Goal: Communication & Community: Answer question/provide support

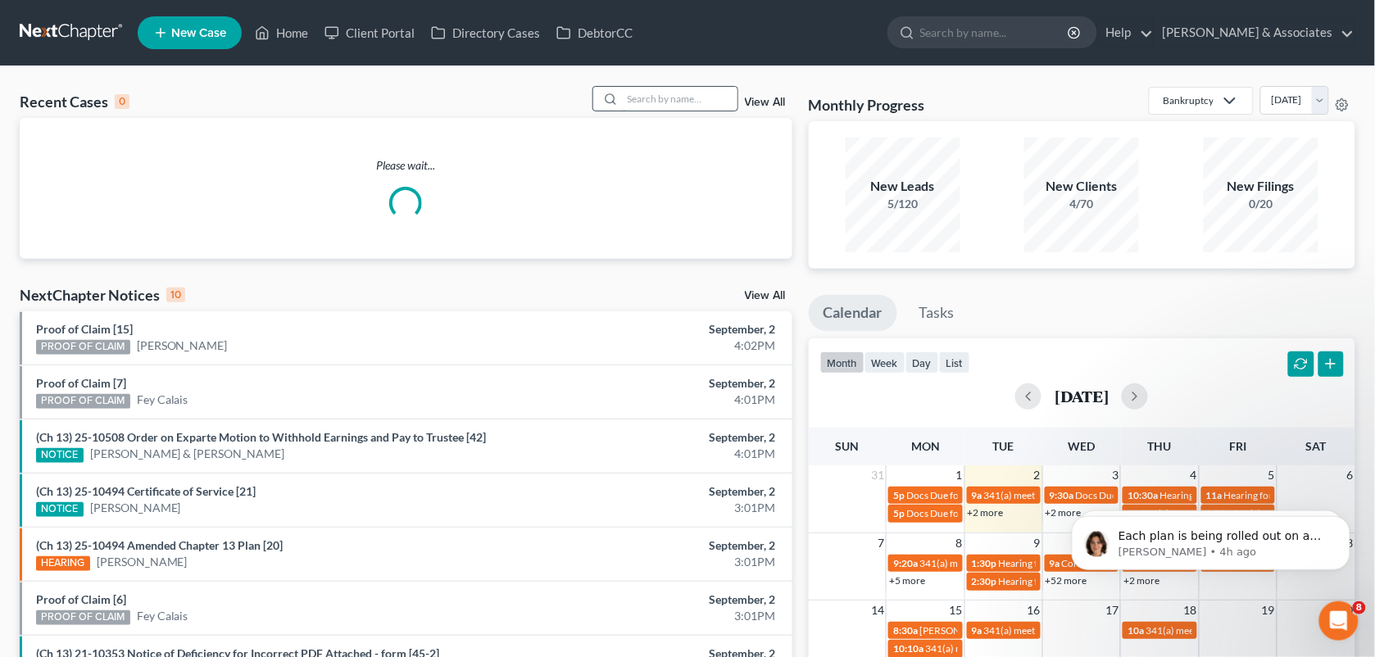
click at [677, 95] on input "search" at bounding box center [680, 99] width 115 height 24
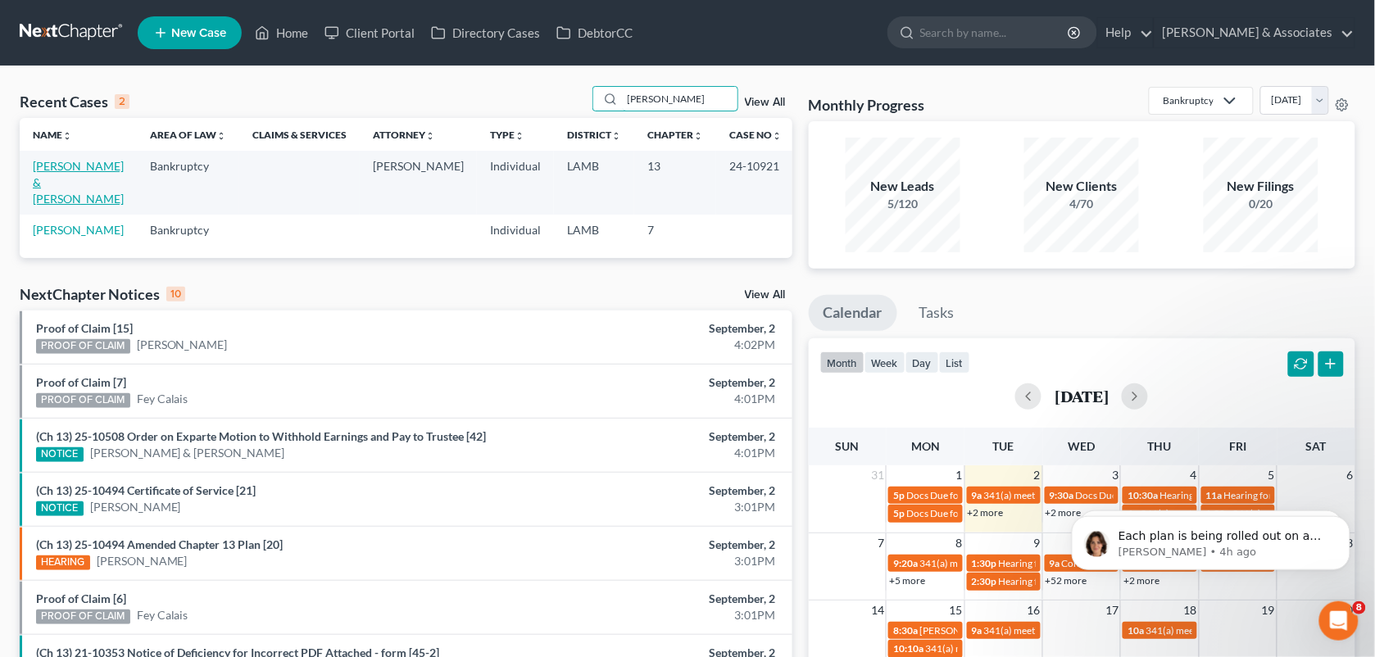
type input "[PERSON_NAME]"
click at [87, 161] on link "[PERSON_NAME] & [PERSON_NAME]" at bounding box center [78, 182] width 91 height 47
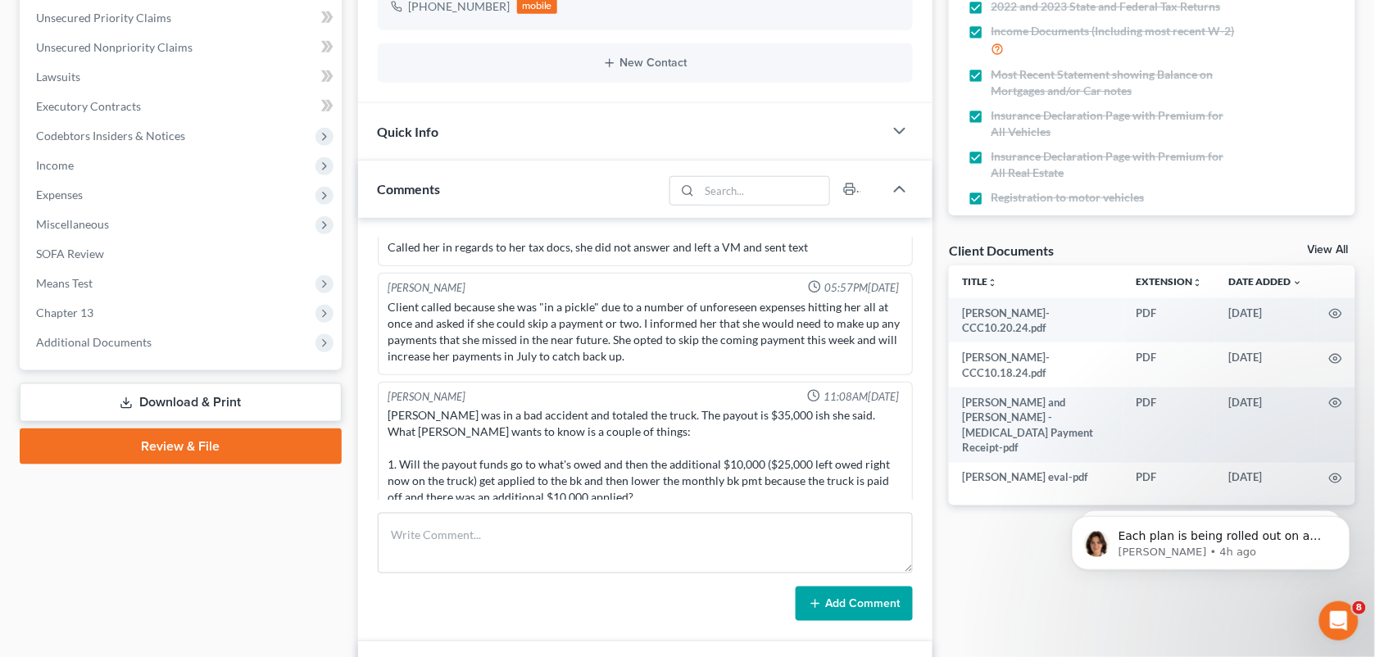
scroll to position [2271, 0]
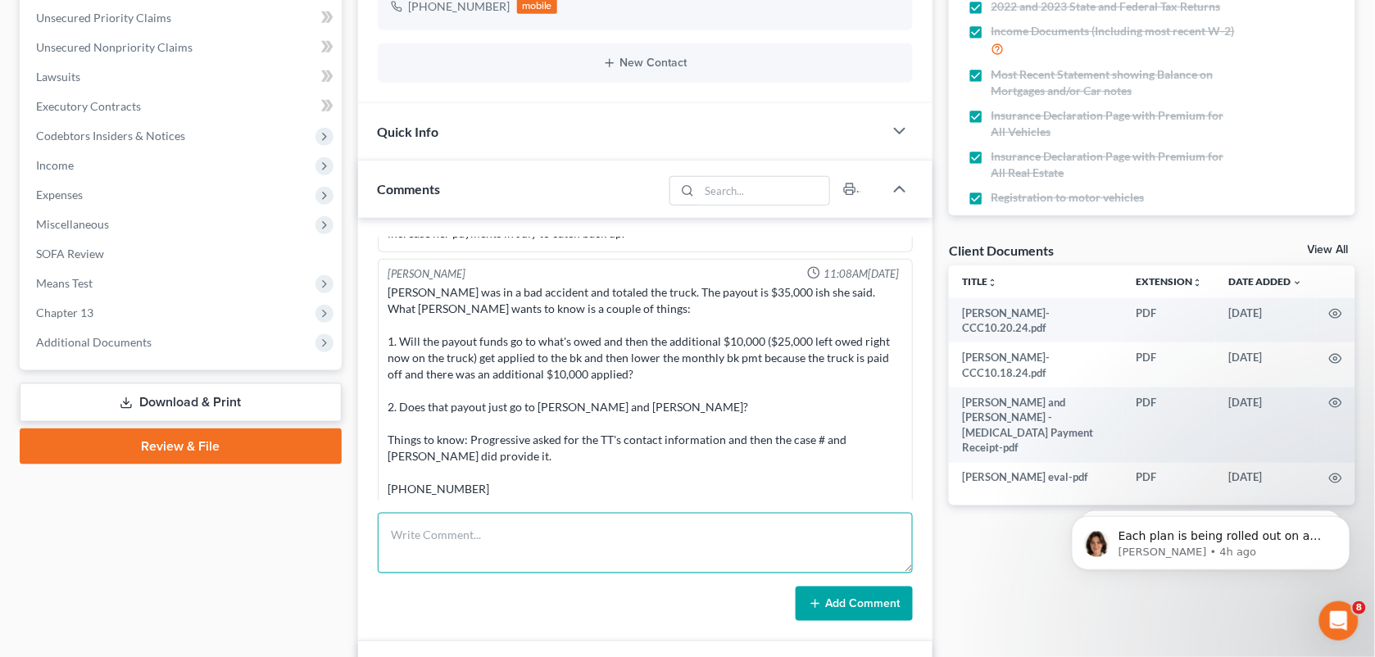
click at [634, 526] on textarea at bounding box center [646, 543] width 536 height 61
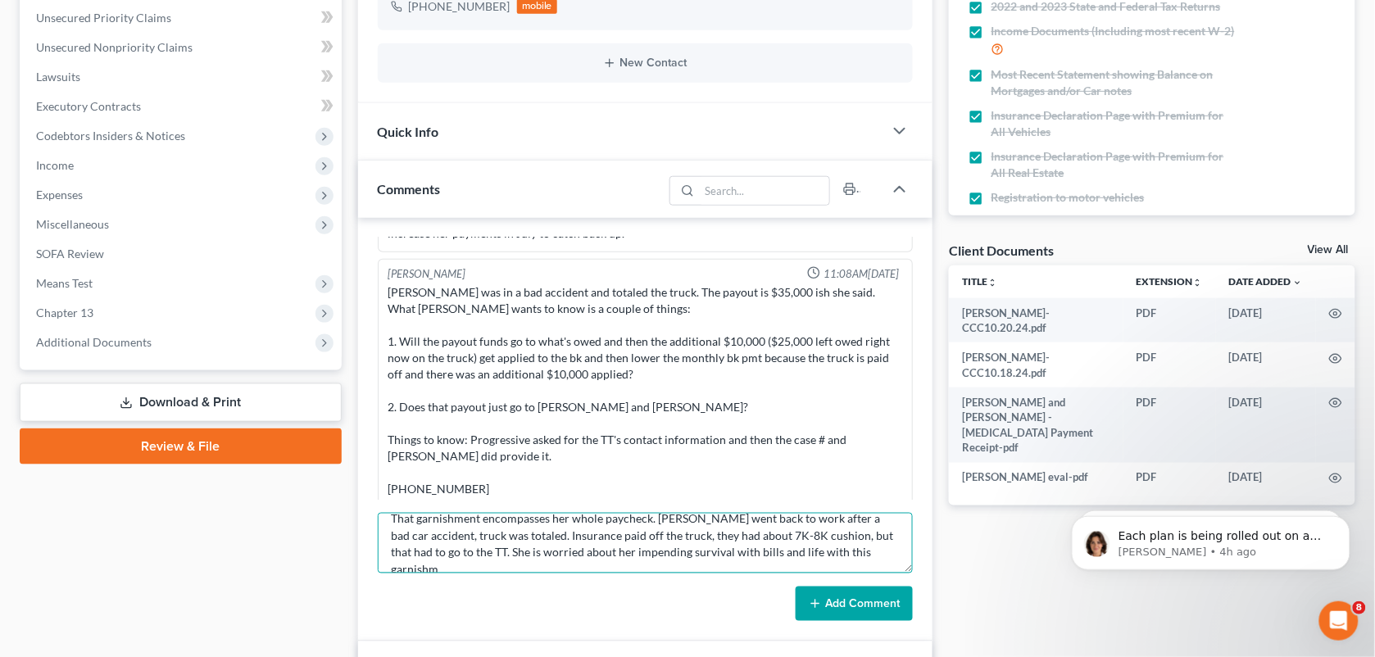
scroll to position [37, 0]
type textarea "[PERSON_NAME] is calling in to talk about the garnishment that has been sent to…"
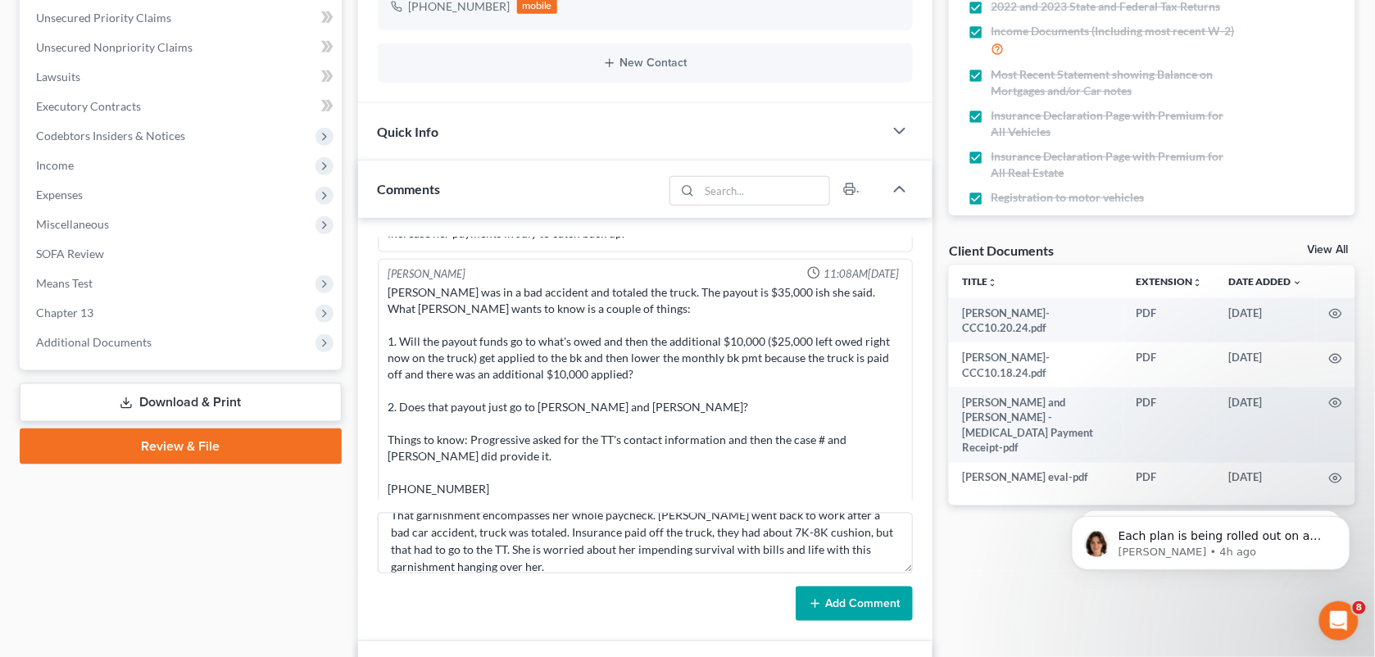
click at [857, 599] on button "Add Comment" at bounding box center [854, 604] width 117 height 34
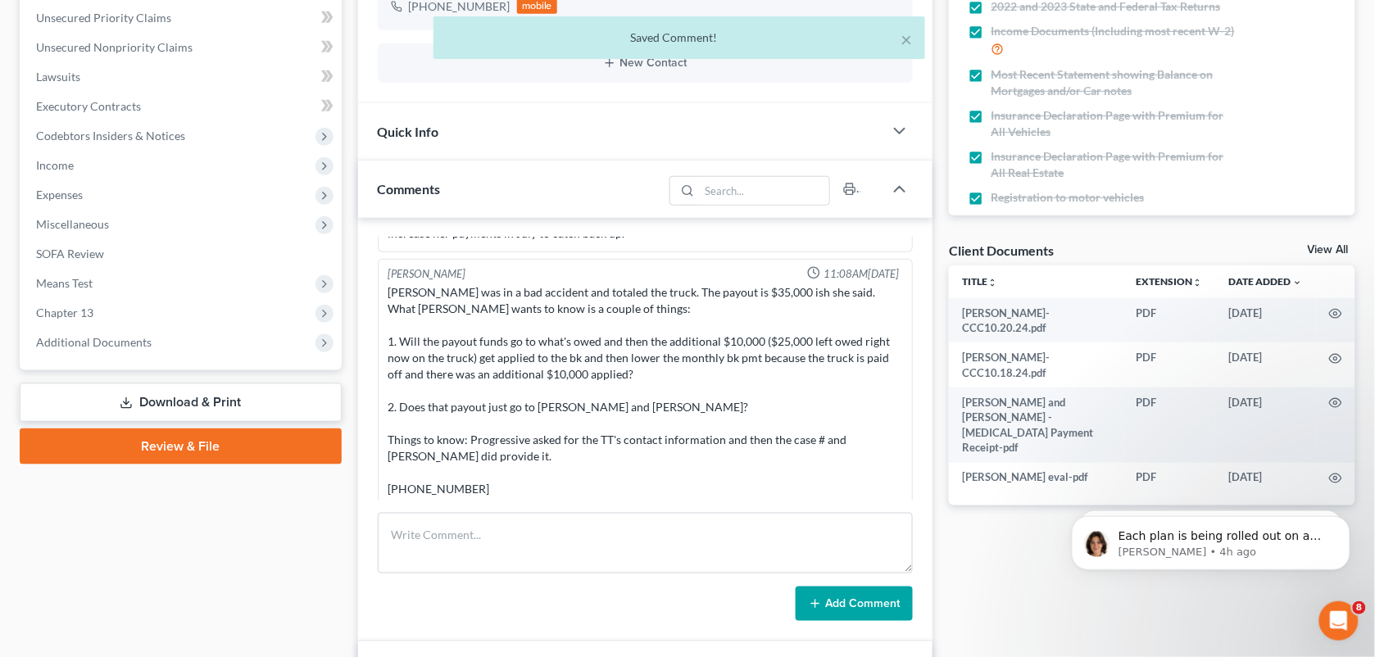
scroll to position [2397, 0]
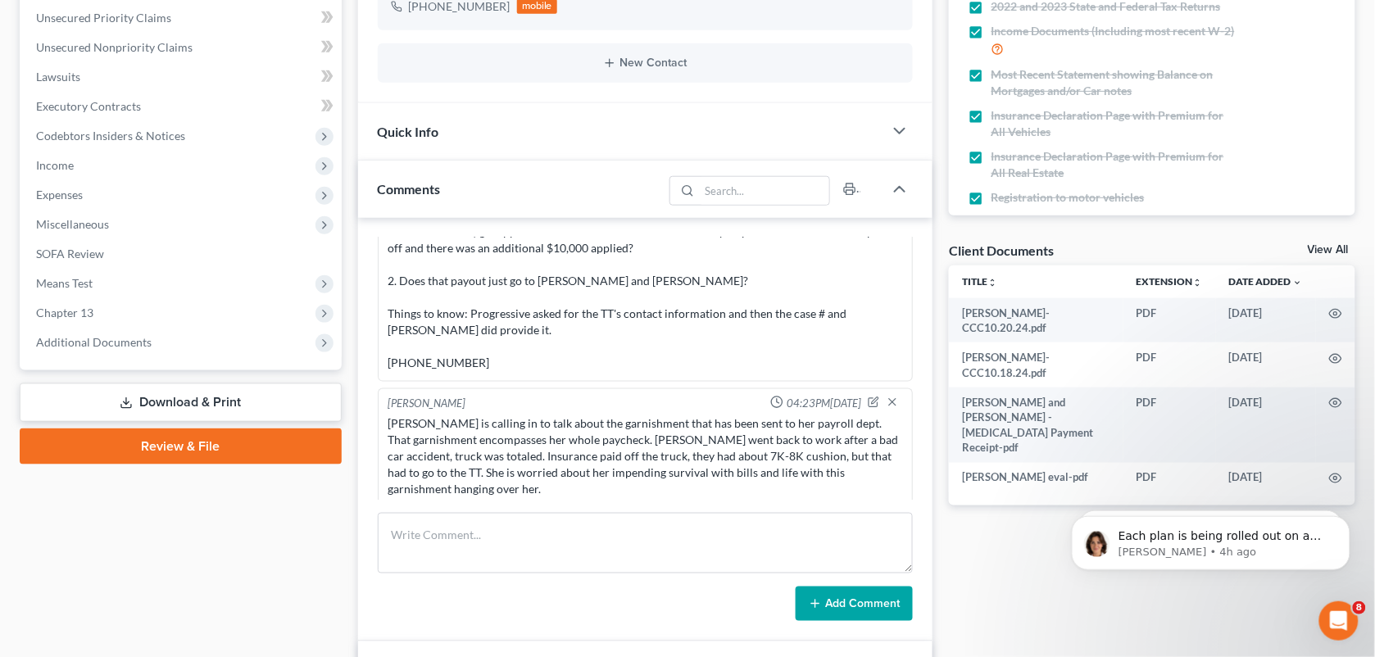
click at [516, 361] on div "[PERSON_NAME] was in a bad accident and totaled the truck. The payout is $35,00…" at bounding box center [646, 264] width 515 height 213
drag, startPoint x: 960, startPoint y: 529, endPoint x: 969, endPoint y: 637, distance: 107.7
click at [553, 608] on div "Add Comment" at bounding box center [646, 604] width 536 height 34
